Goal: Information Seeking & Learning: Learn about a topic

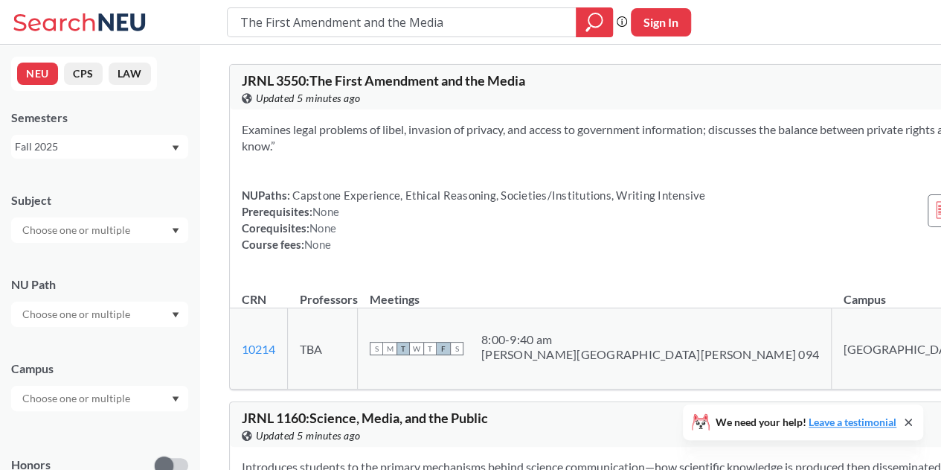
drag, startPoint x: 452, startPoint y: 25, endPoint x: 182, endPoint y: 25, distance: 270.9
click at [182, 25] on div "The First Amendment and the Media Phrase search guarantees the exact search app…" at bounding box center [470, 22] width 941 height 45
drag, startPoint x: 305, startPoint y: 22, endPoint x: 178, endPoint y: 36, distance: 128.1
click at [208, 34] on div "SOCL 1280 The Twenty-First-Century Workplace Phrase search guarantees the exact…" at bounding box center [470, 22] width 941 height 45
type input "The Twenty-First-Century Workplace"
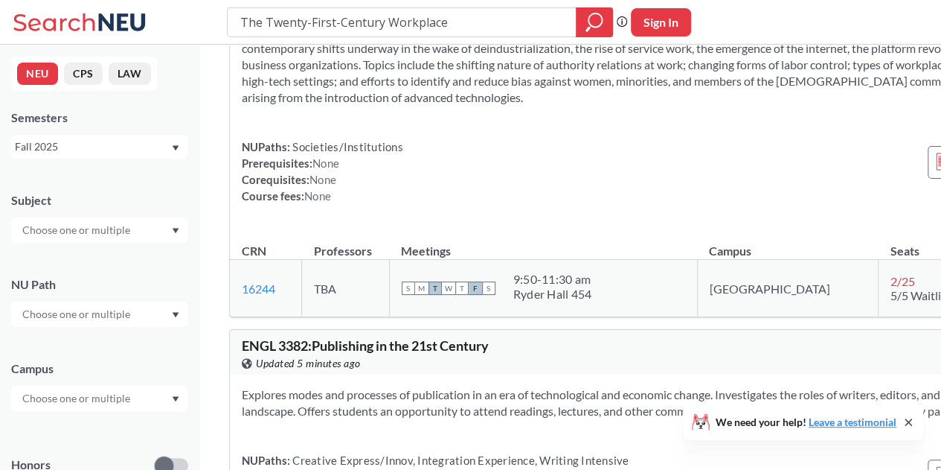
scroll to position [74, 0]
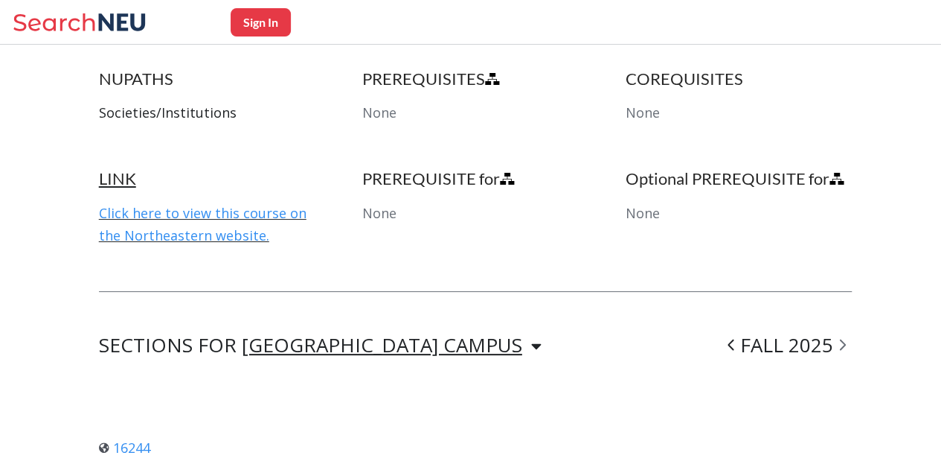
scroll to position [819, 0]
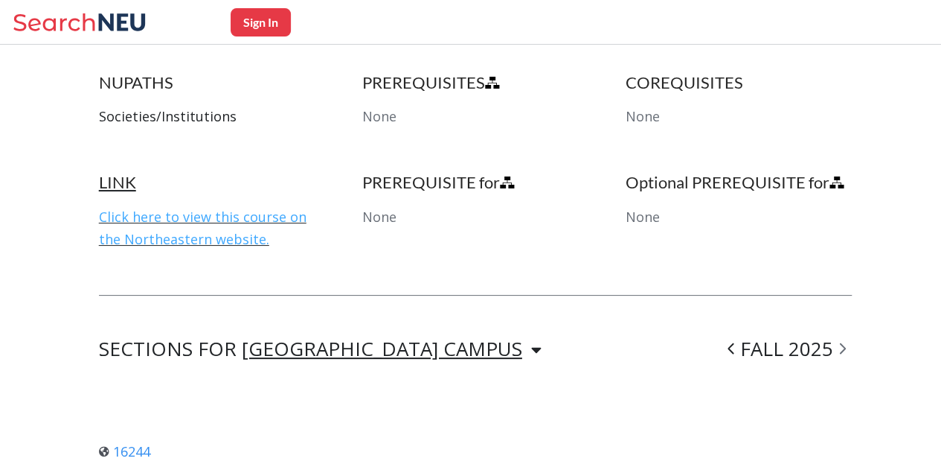
click at [180, 217] on link "Click here to view this course on the Northeastern website." at bounding box center [203, 228] width 208 height 40
